Goal: Check status: Check status

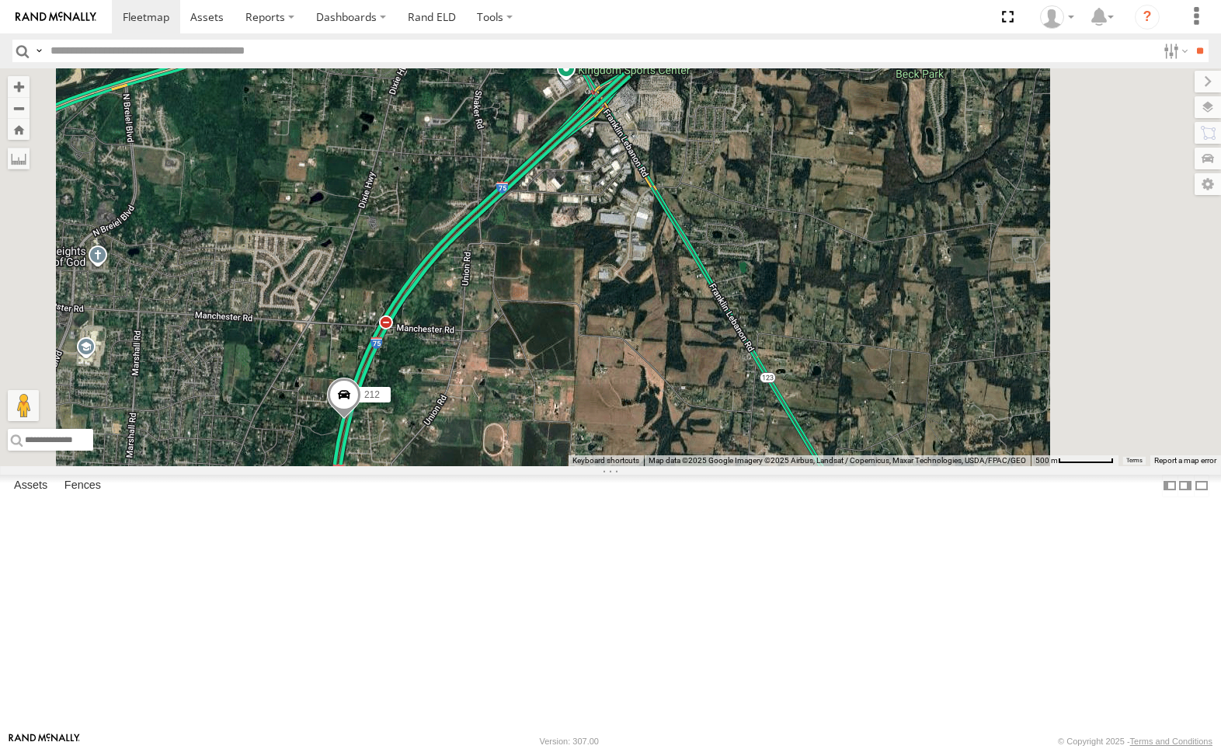
click at [0, 0] on div "212" at bounding box center [0, 0] width 0 height 0
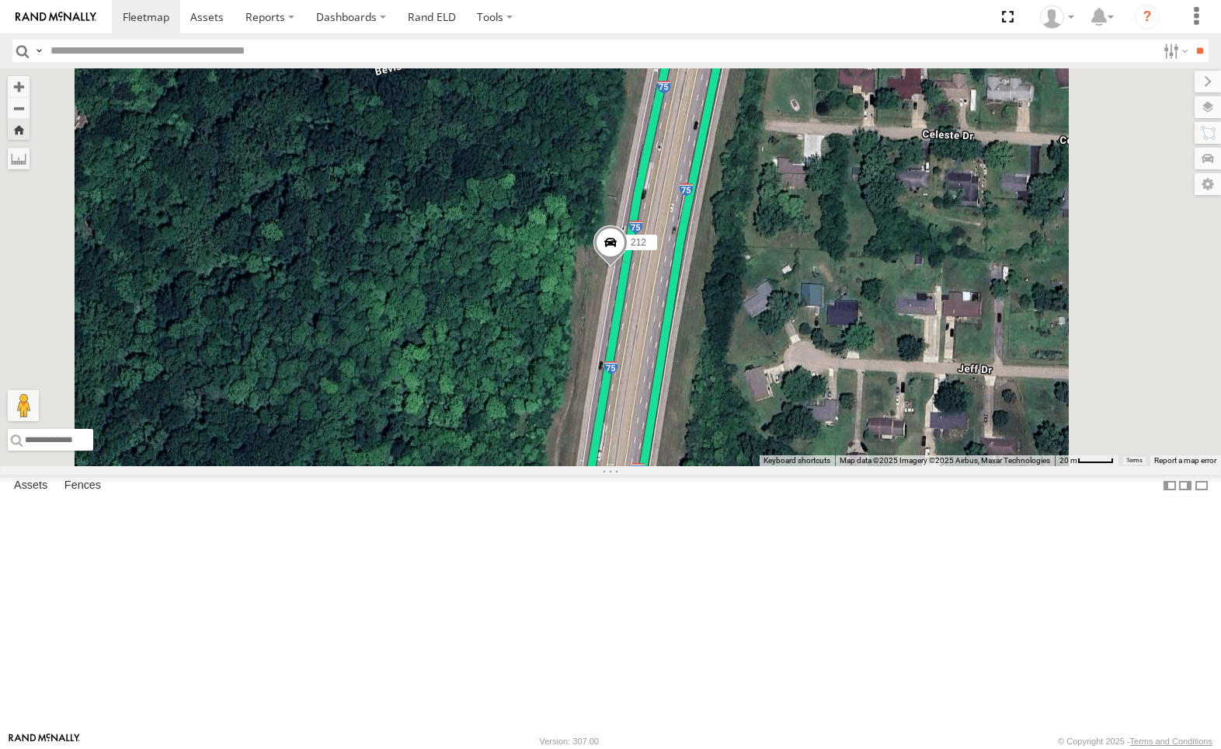
click at [0, 0] on div "212" at bounding box center [0, 0] width 0 height 0
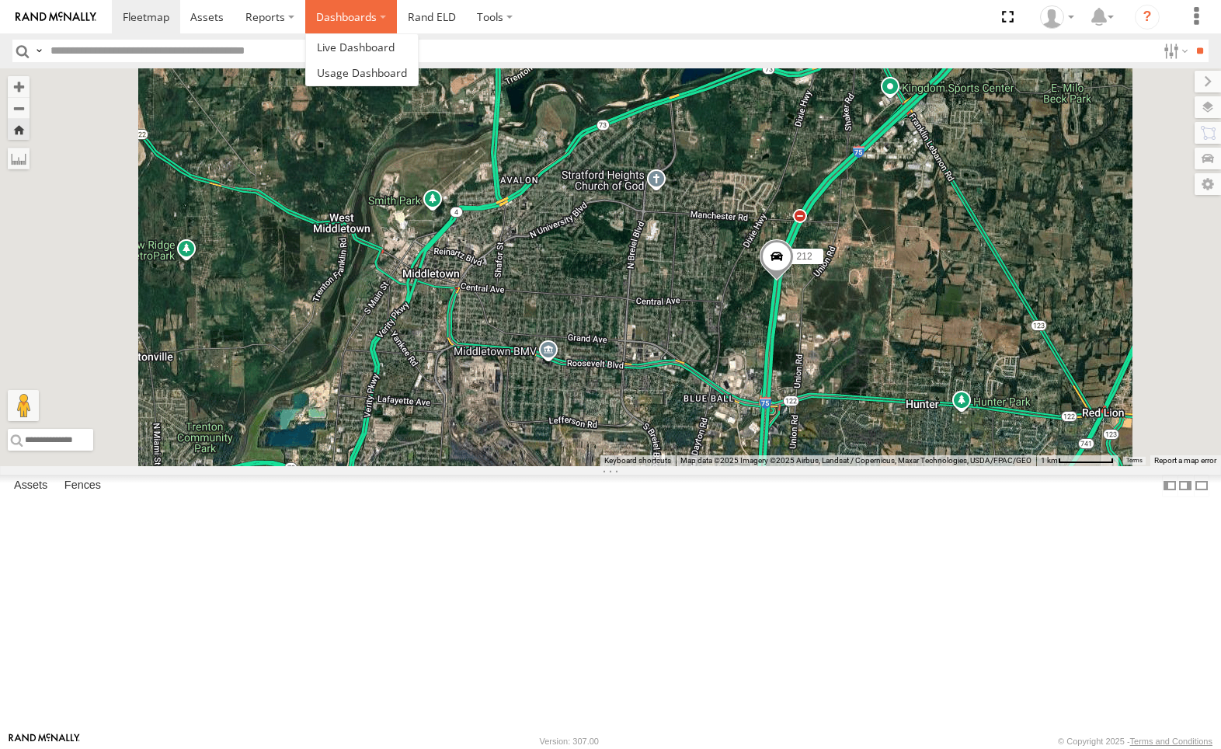
click at [345, 17] on label "Dashboards" at bounding box center [351, 16] width 92 height 33
click at [210, 22] on span at bounding box center [206, 16] width 33 height 15
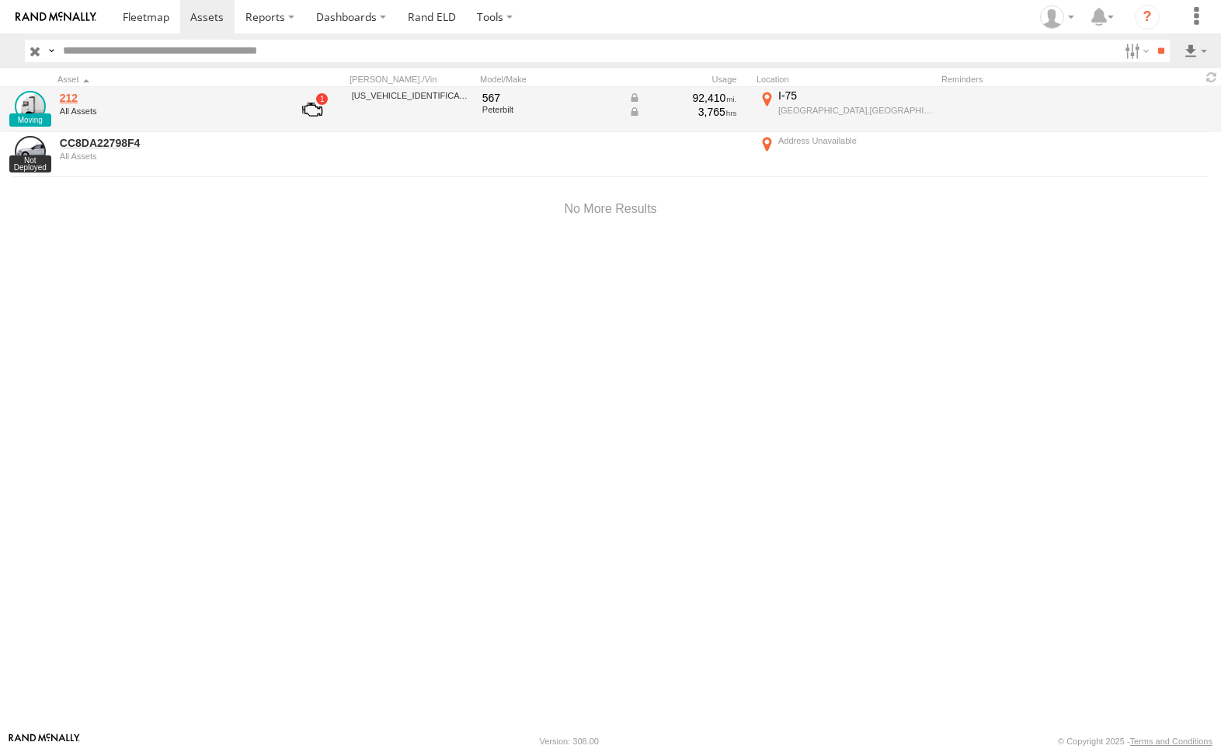
click at [182, 103] on link "212" at bounding box center [166, 98] width 213 height 14
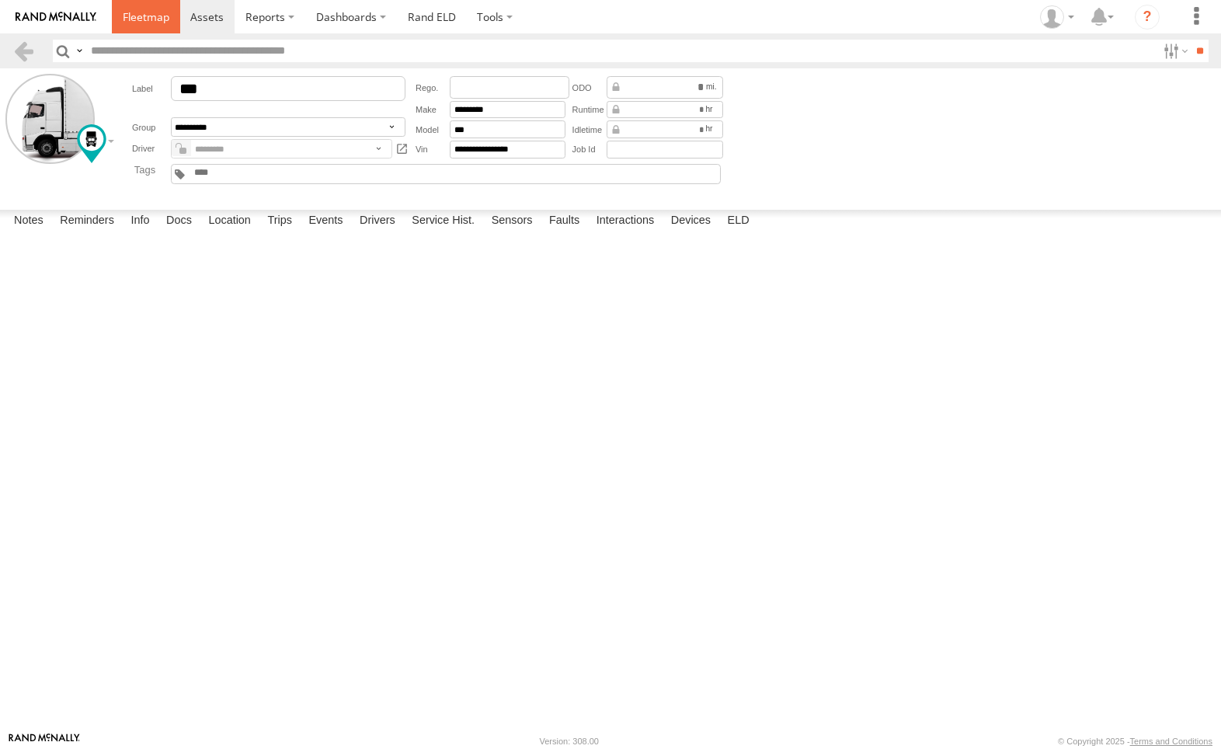
click at [150, 19] on span at bounding box center [146, 16] width 47 height 15
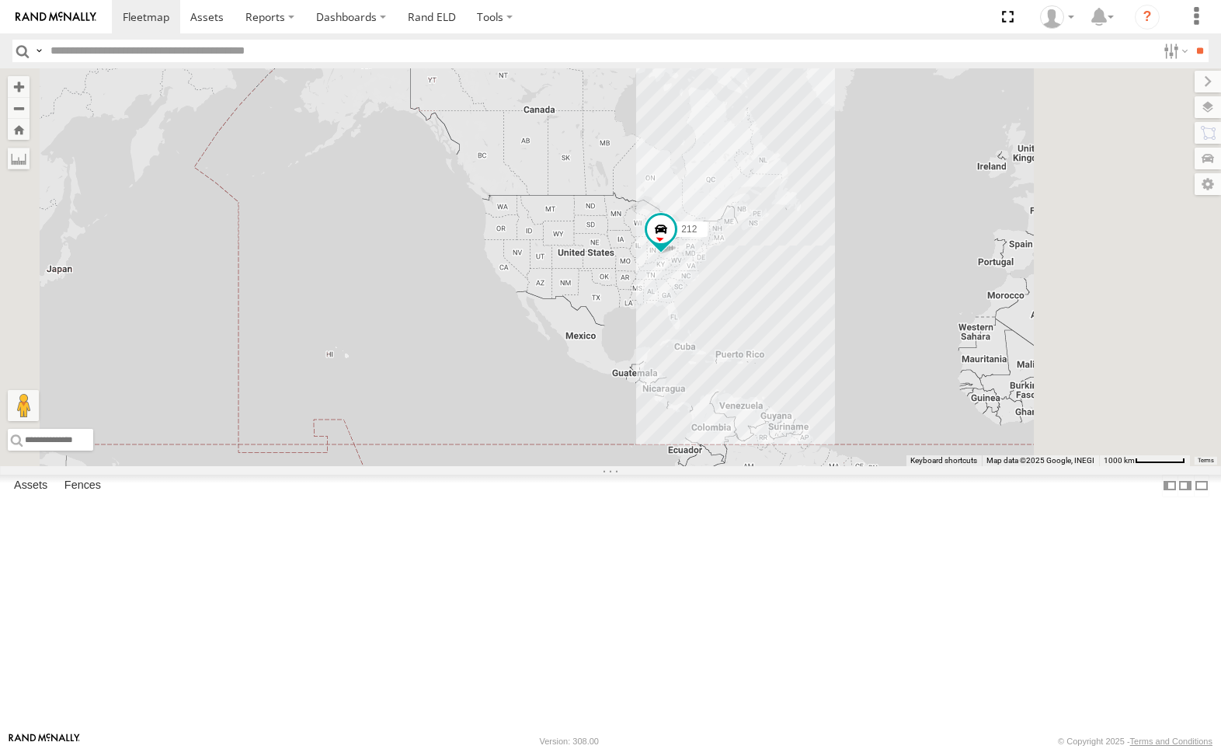
click at [0, 0] on div "212" at bounding box center [0, 0] width 0 height 0
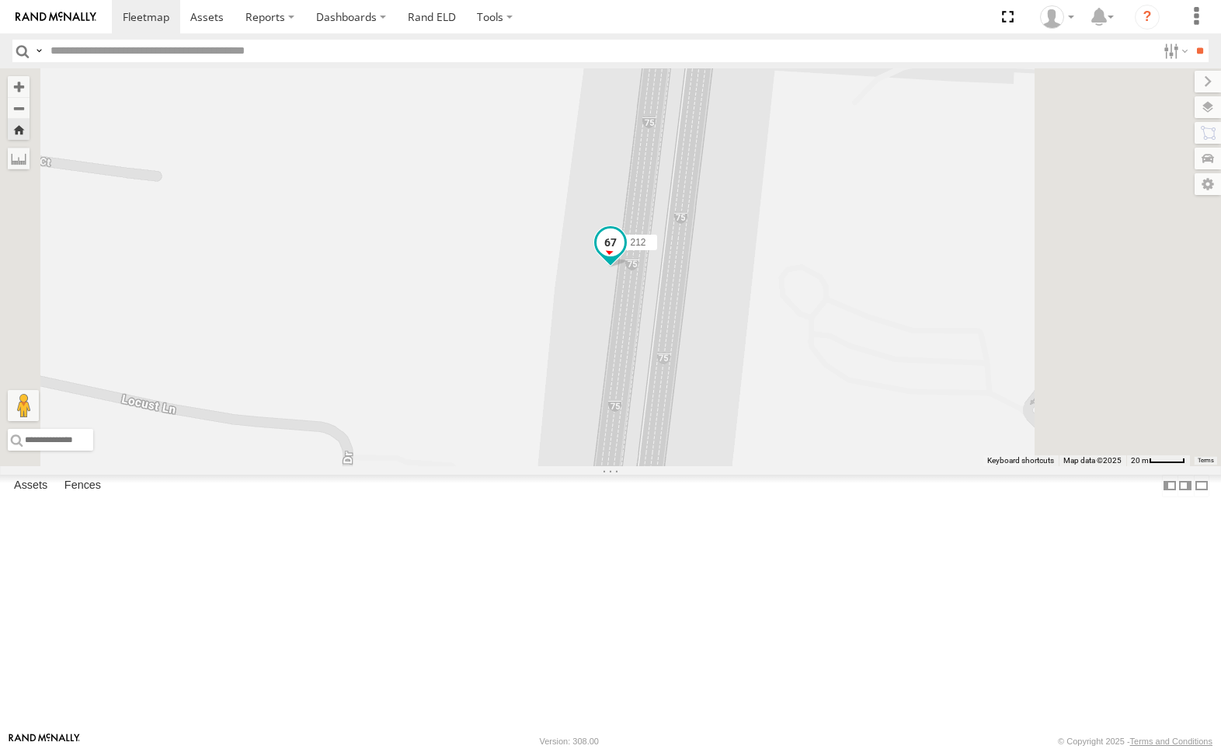
click at [624, 256] on span at bounding box center [610, 242] width 28 height 28
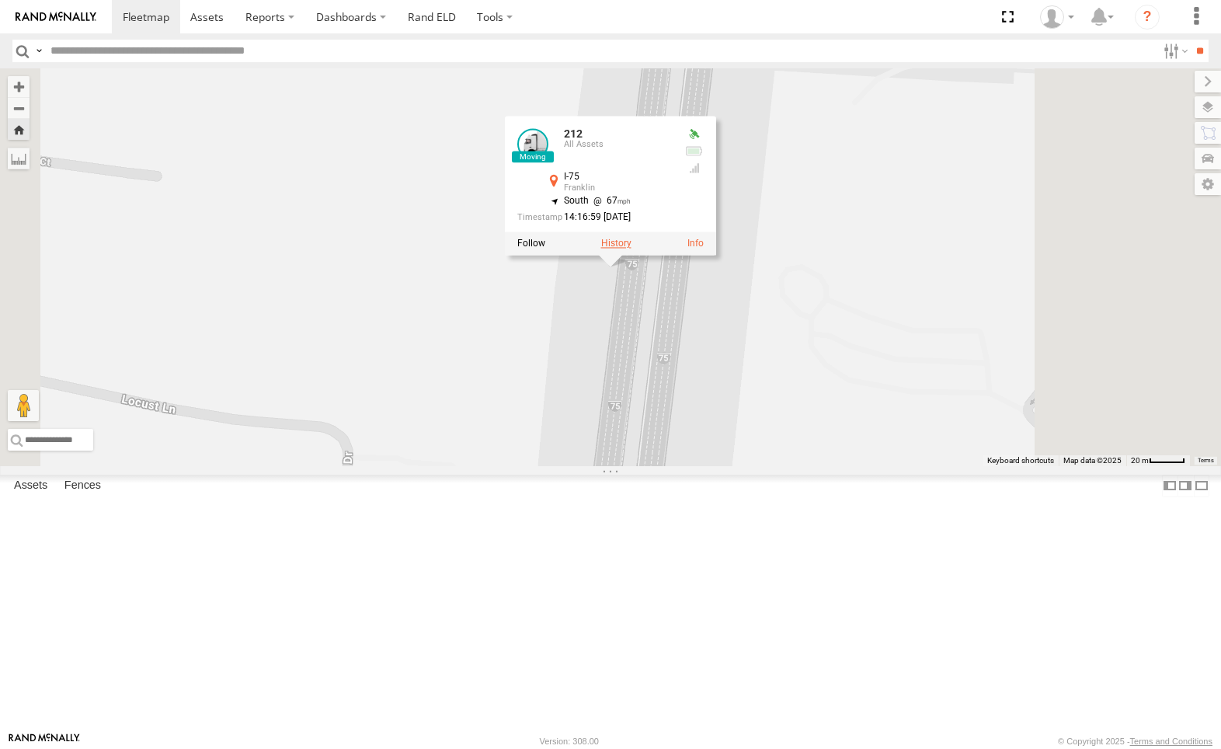
click at [631, 249] on label at bounding box center [616, 243] width 30 height 11
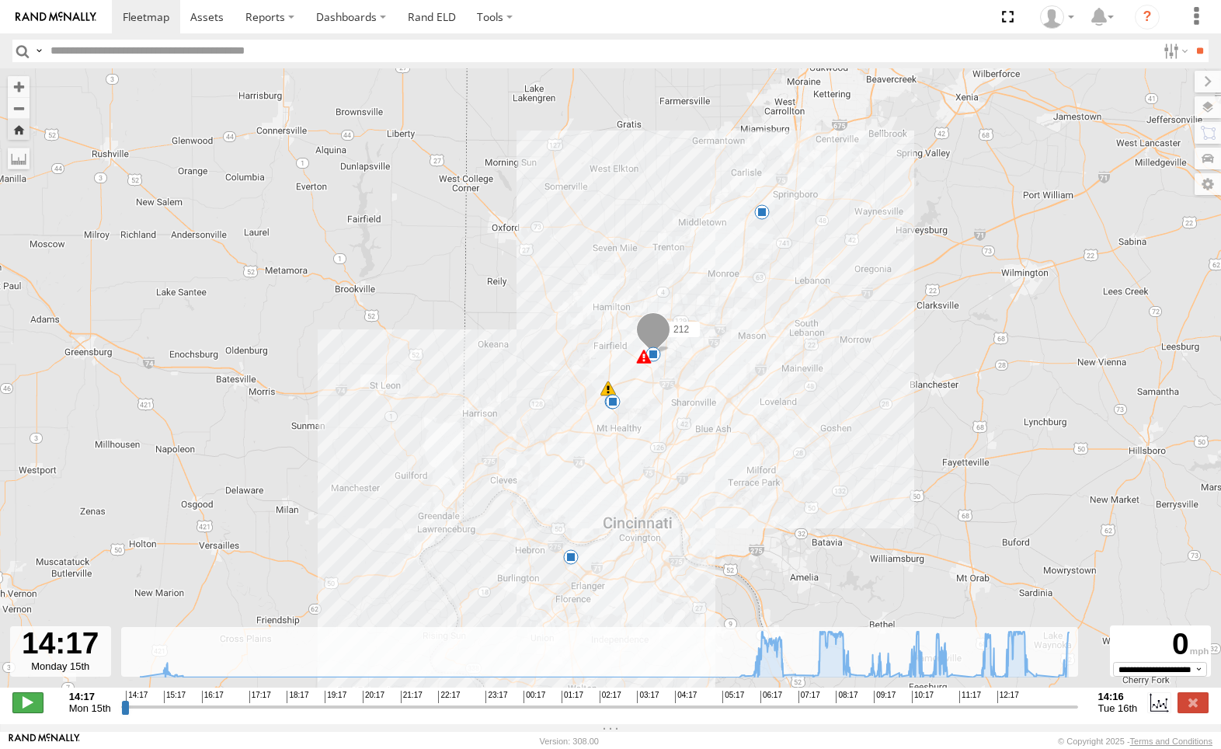
click at [21, 709] on span at bounding box center [27, 702] width 31 height 20
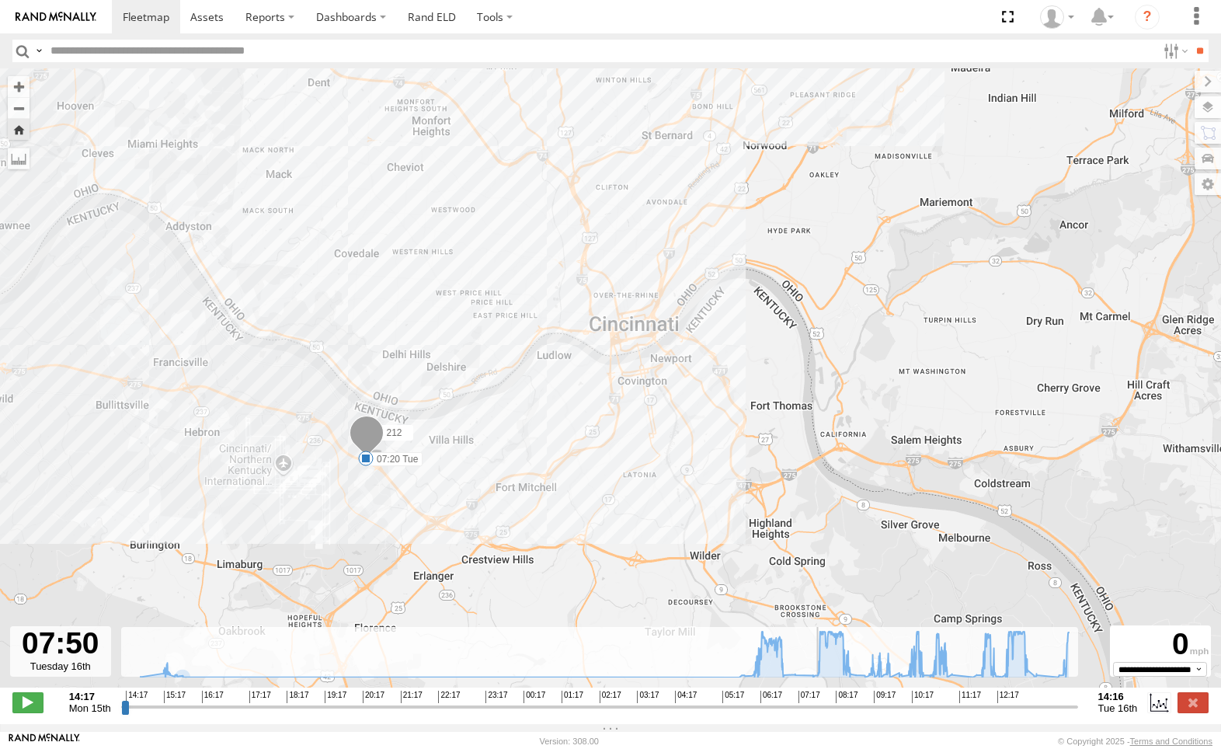
drag, startPoint x: 134, startPoint y: 716, endPoint x: 825, endPoint y: 760, distance: 691.8
click at [825, 714] on input "range" at bounding box center [599, 706] width 957 height 15
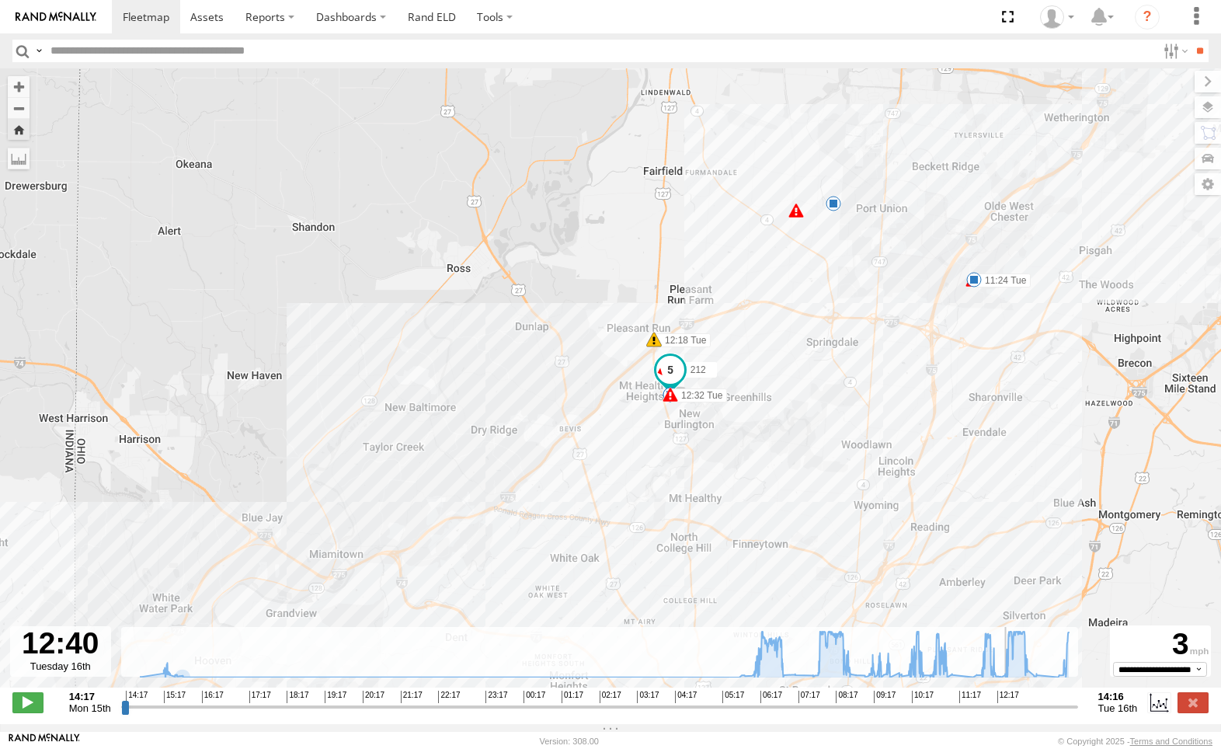
drag, startPoint x: 829, startPoint y: 721, endPoint x: 1011, endPoint y: 788, distance: 193.9
click at [1011, 714] on input "range" at bounding box center [599, 706] width 957 height 15
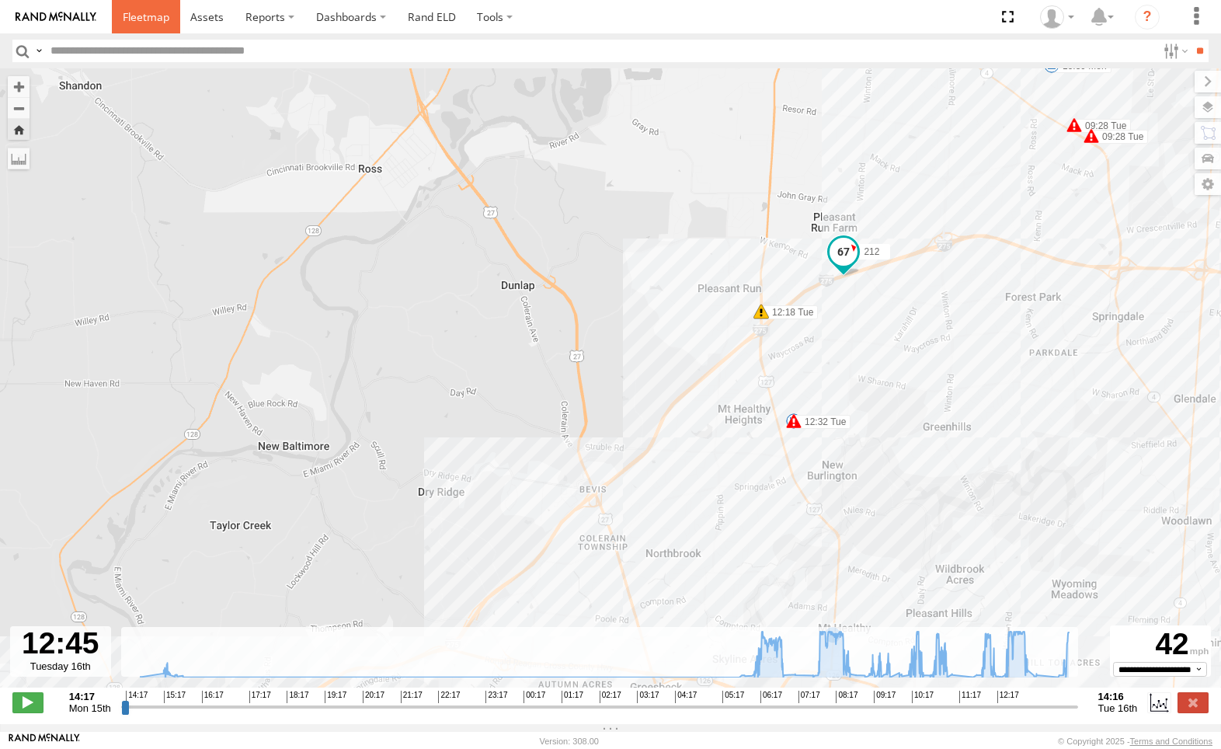
click at [140, 20] on span at bounding box center [146, 16] width 47 height 15
type input "**********"
